Goal: Information Seeking & Learning: Learn about a topic

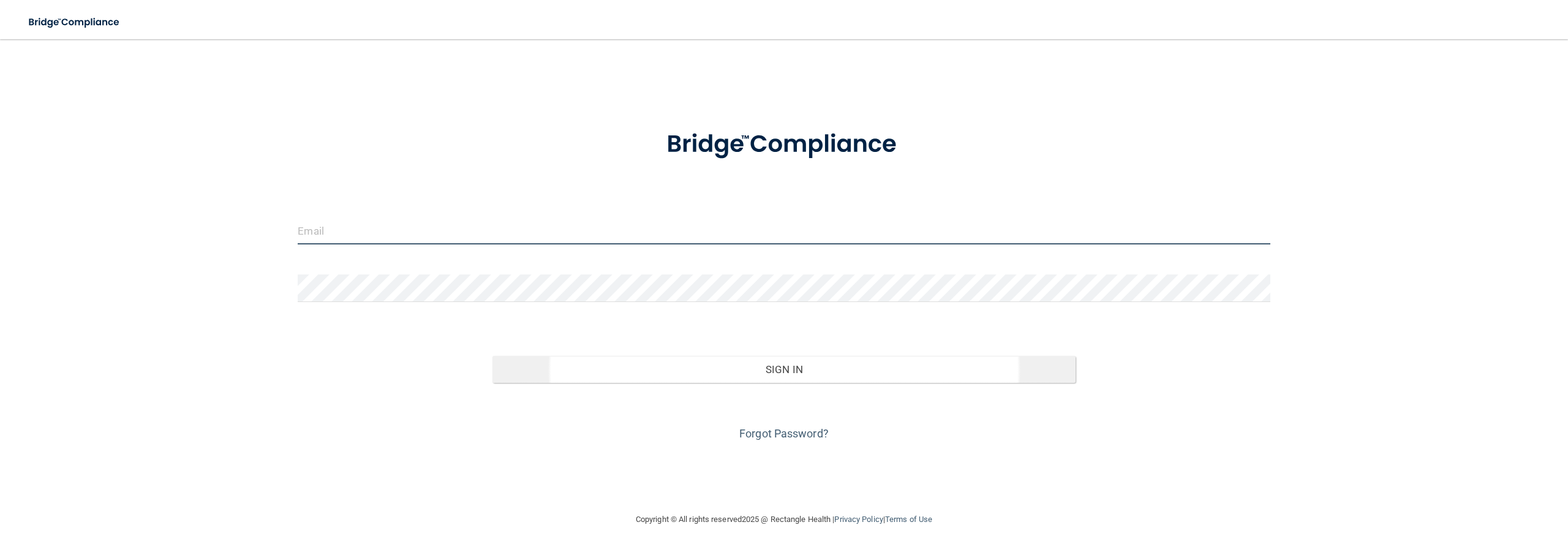
type input "[EMAIL_ADDRESS][DOMAIN_NAME]"
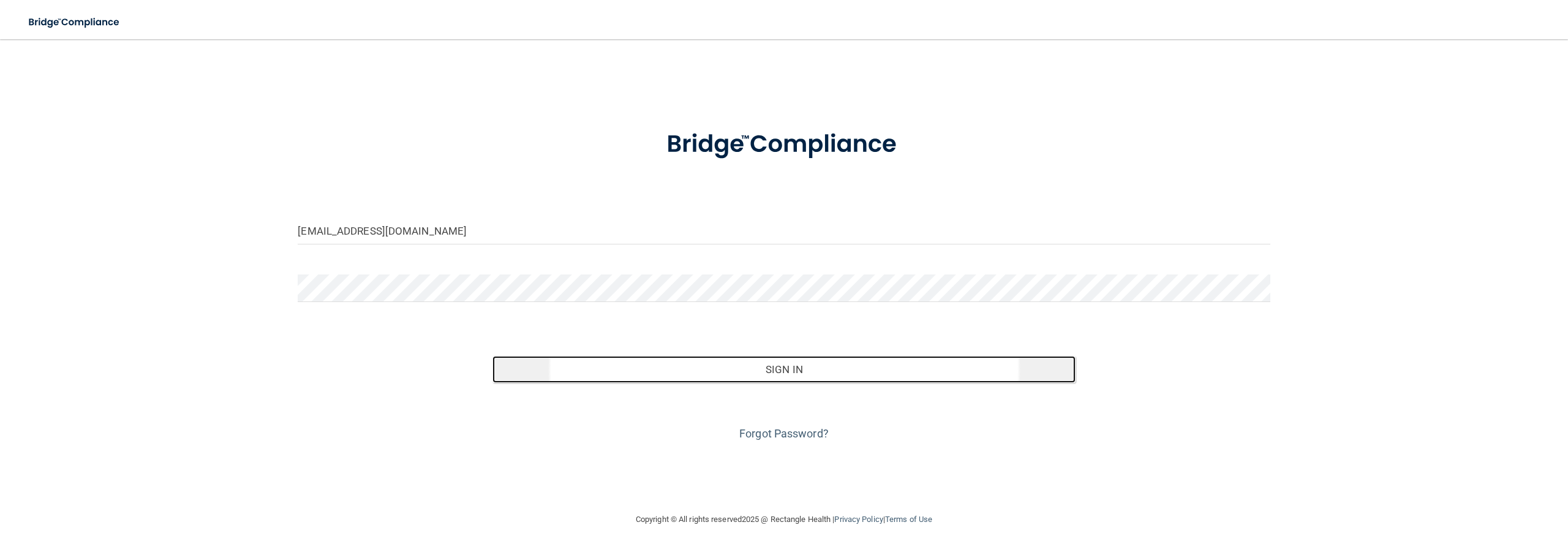
click at [723, 372] on button "Sign In" at bounding box center [784, 369] width 583 height 27
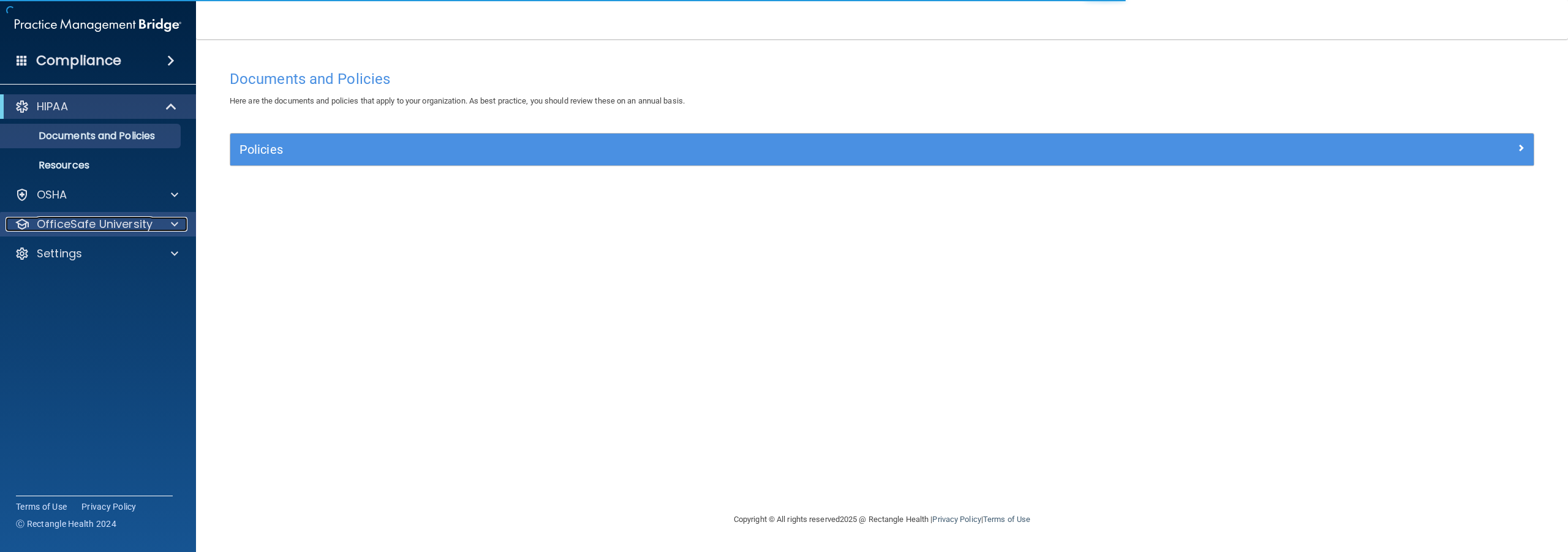
click at [68, 228] on p "OfficeSafe University" at bounding box center [95, 225] width 116 height 15
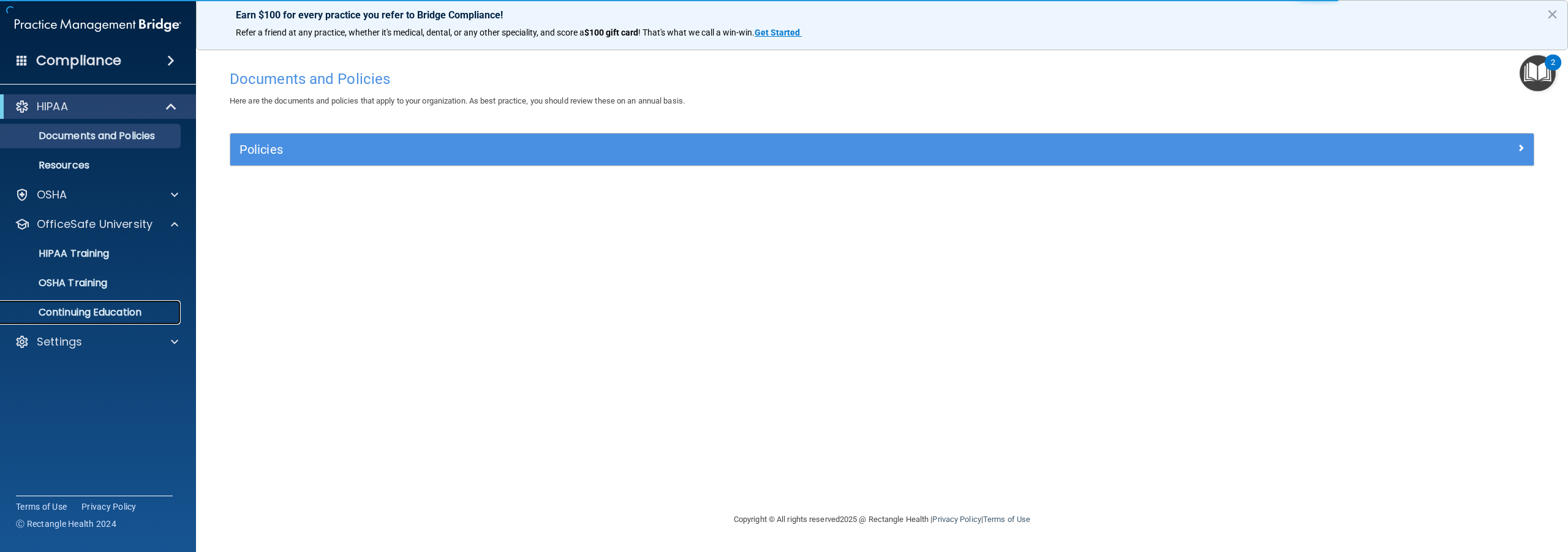
click at [78, 309] on p "Continuing Education" at bounding box center [91, 312] width 167 height 12
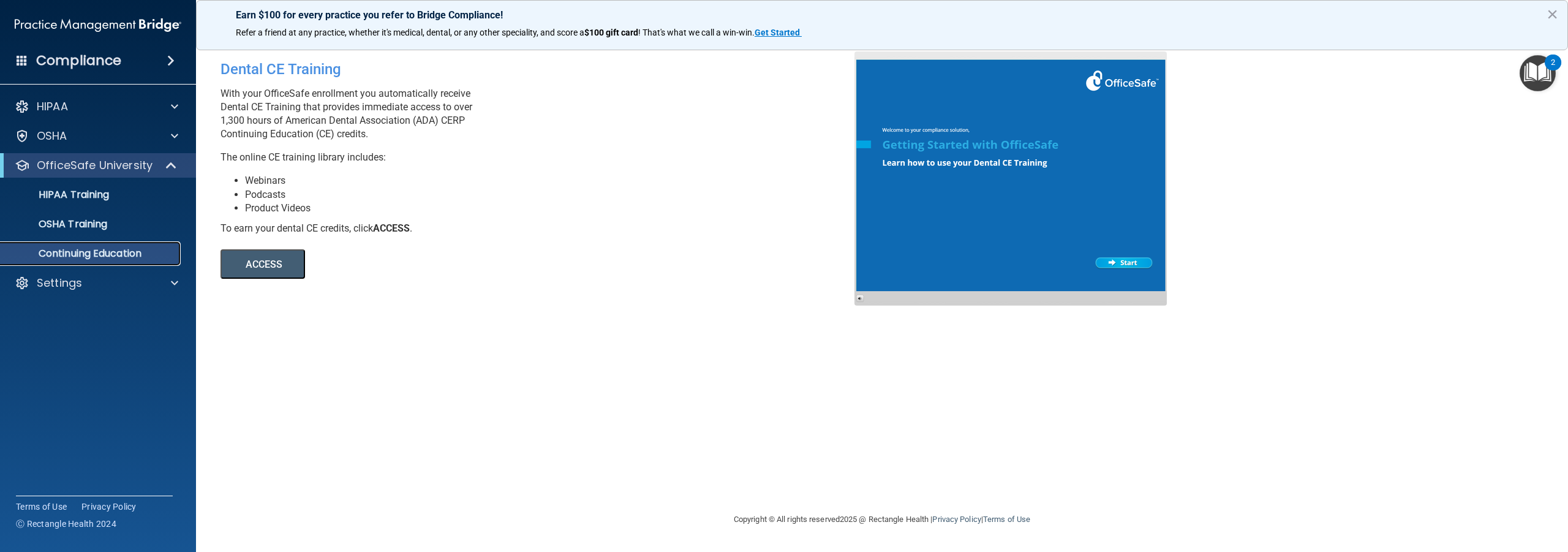
click at [78, 254] on p "Continuing Education" at bounding box center [91, 254] width 167 height 12
click at [67, 166] on p "OfficeSafe University" at bounding box center [95, 166] width 116 height 15
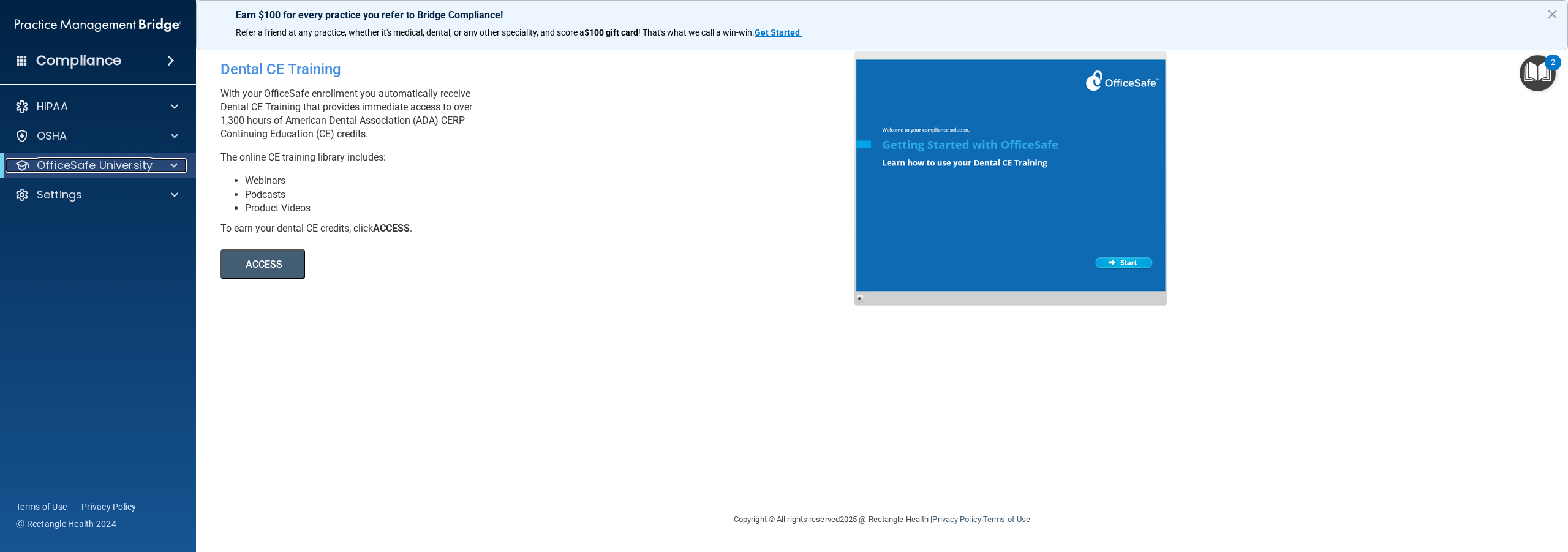
click at [67, 166] on p "OfficeSafe University" at bounding box center [95, 166] width 116 height 15
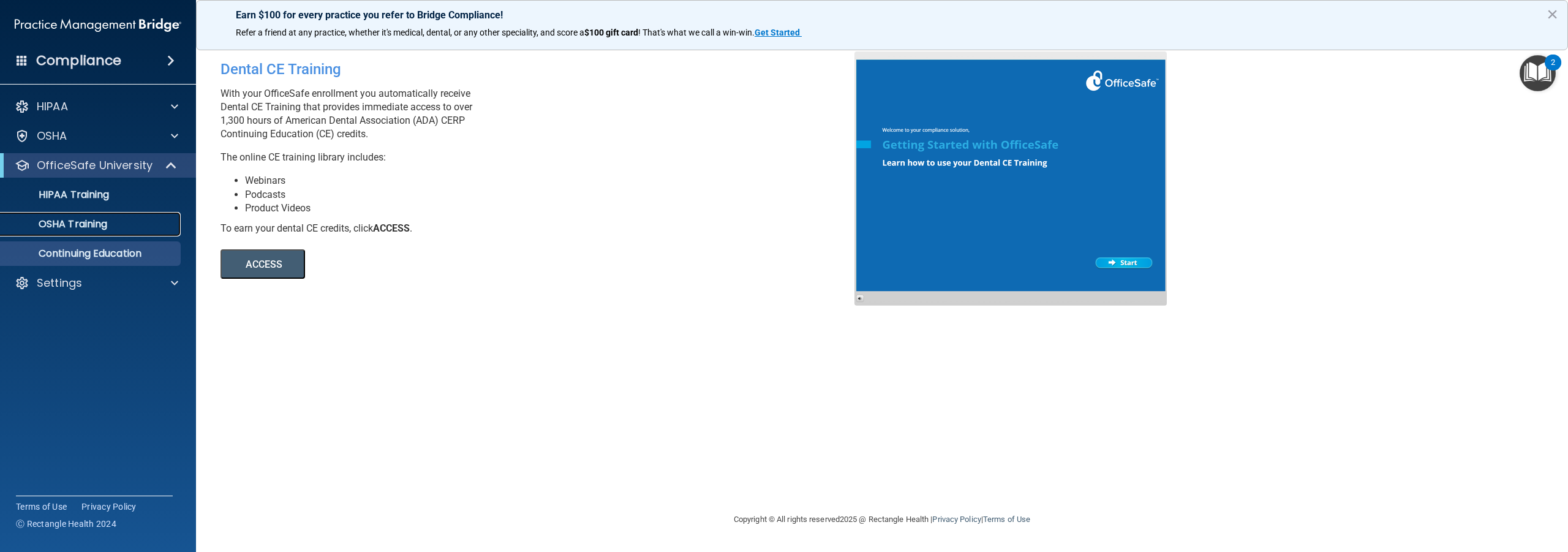
click at [73, 224] on p "OSHA Training" at bounding box center [57, 224] width 99 height 12
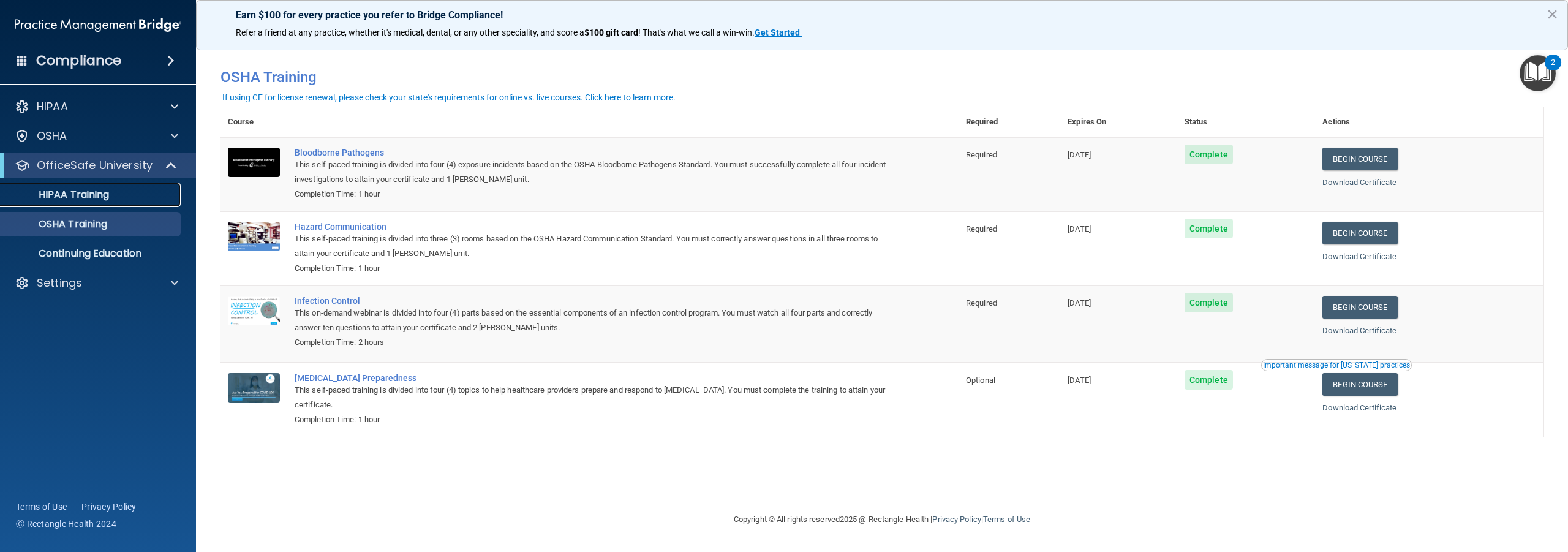
click at [78, 199] on p "HIPAA Training" at bounding box center [58, 195] width 101 height 12
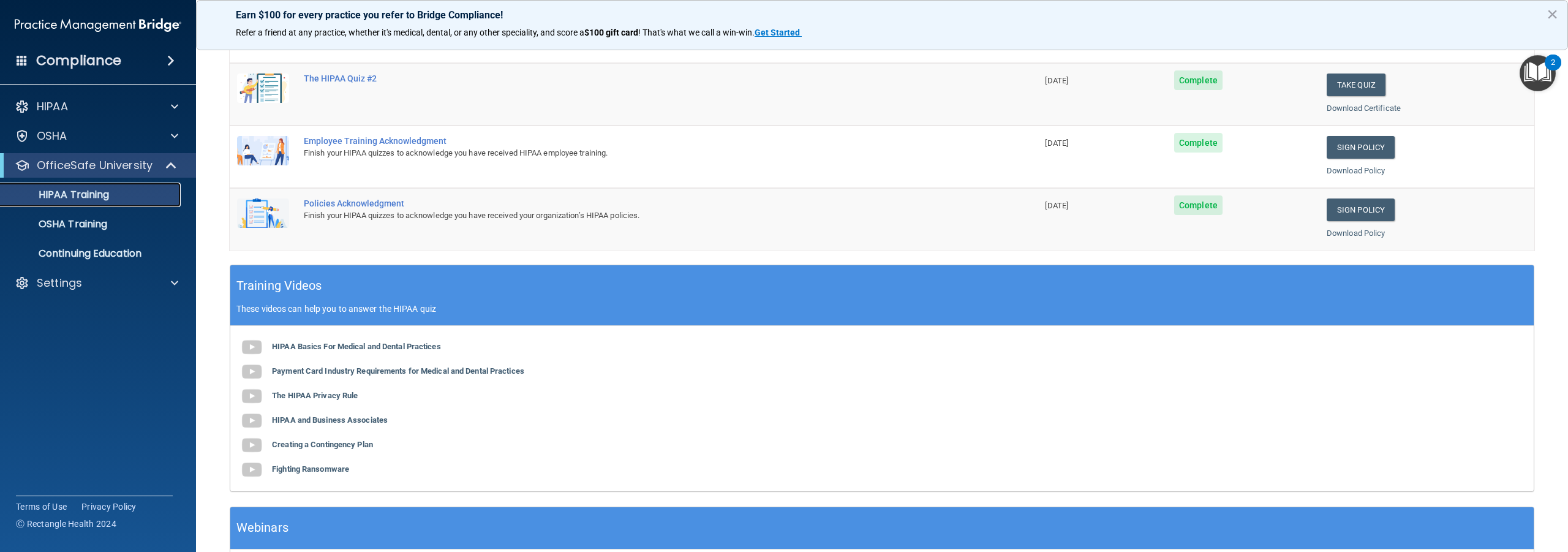
scroll to position [306, 0]
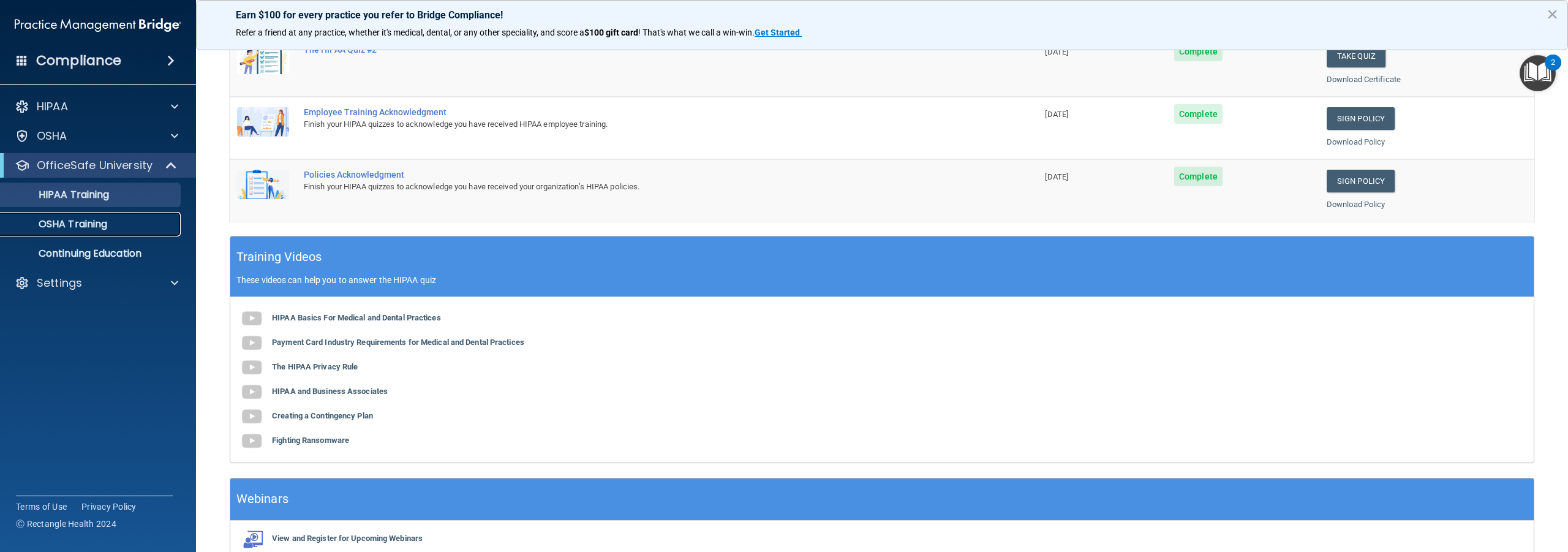
click at [58, 228] on p "OSHA Training" at bounding box center [57, 224] width 99 height 12
